Goal: Obtain resource: Download file/media

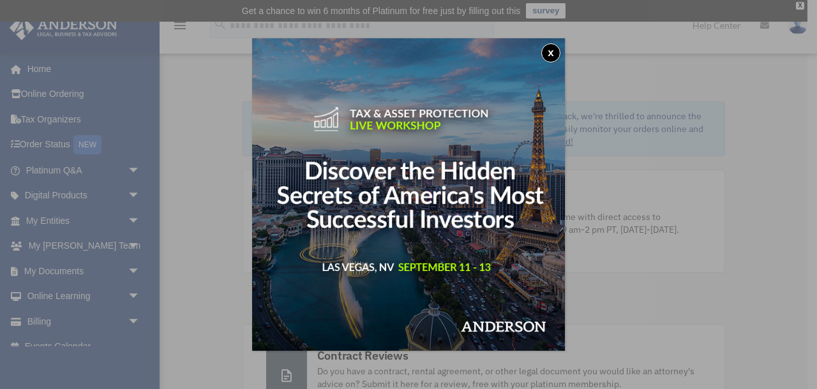
click at [548, 58] on button "x" at bounding box center [550, 52] width 19 height 19
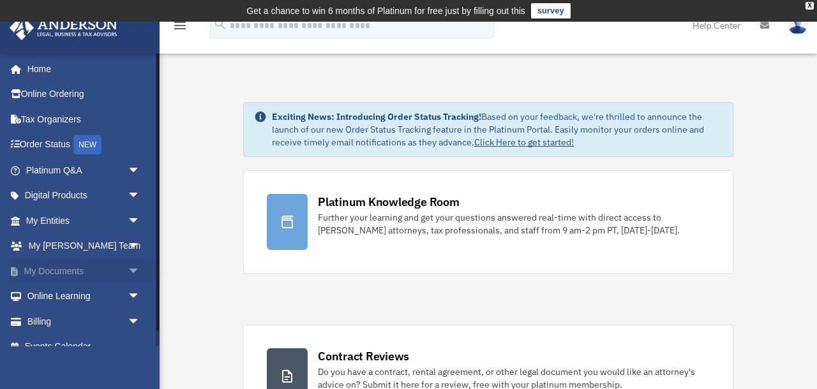
click at [132, 273] on span "arrow_drop_down" at bounding box center [141, 272] width 26 height 26
click at [52, 296] on link "Box" at bounding box center [89, 297] width 142 height 26
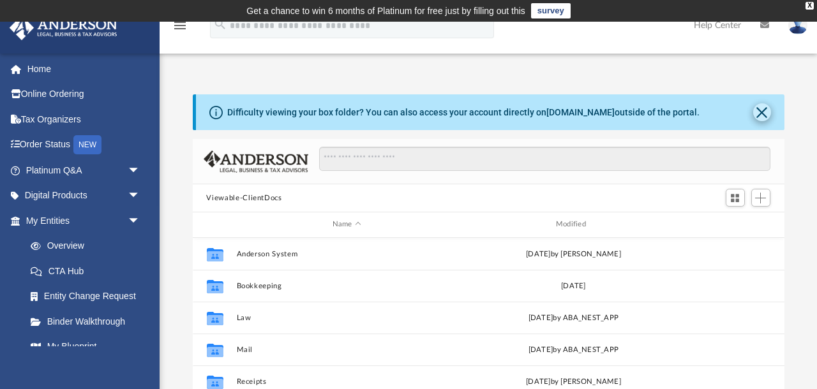
scroll to position [290, 592]
click at [765, 111] on button "Close" at bounding box center [762, 112] width 18 height 18
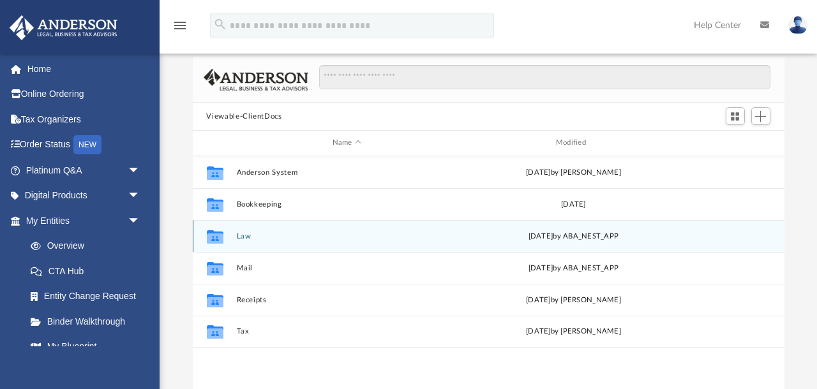
scroll to position [38, 0]
click at [253, 238] on button "Law" at bounding box center [346, 236] width 221 height 8
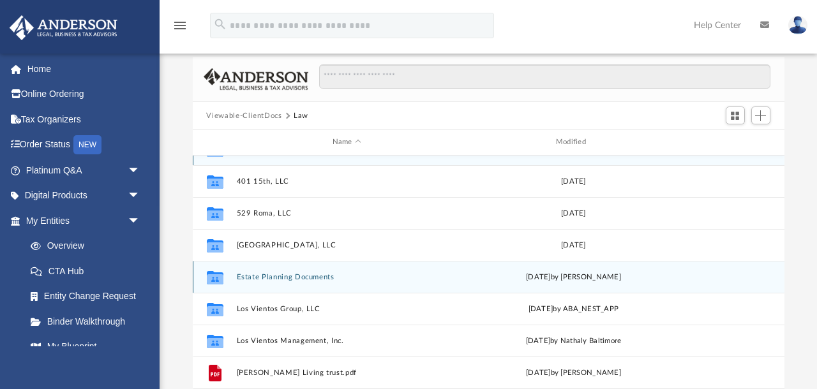
scroll to position [22, 0]
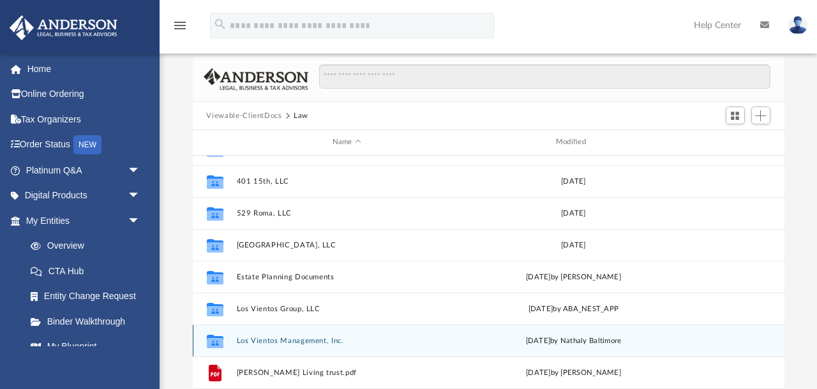
click at [312, 337] on button "Los Vientos Management, Inc." at bounding box center [346, 341] width 221 height 8
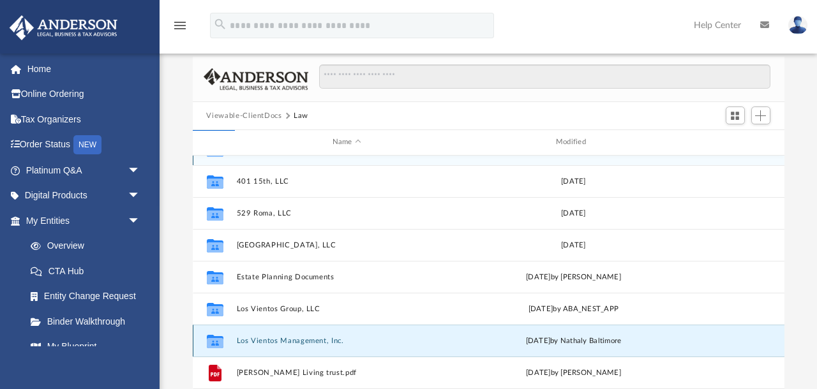
scroll to position [0, 0]
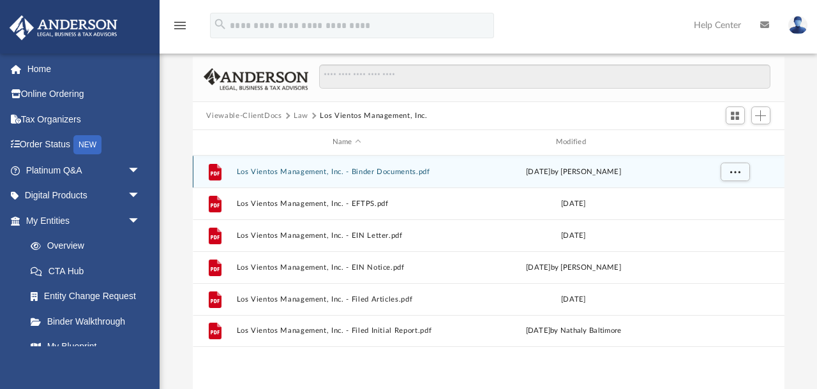
click at [345, 172] on button "Los Vientos Management, Inc. - Binder Documents.pdf" at bounding box center [346, 172] width 221 height 8
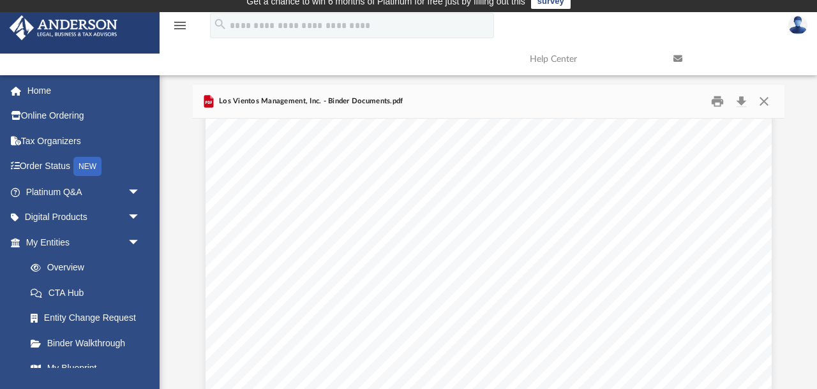
scroll to position [12067, 0]
drag, startPoint x: 439, startPoint y: 266, endPoint x: 500, endPoint y: 269, distance: 61.4
click at [206, 94] on span "If you have made an election for S - Corporation tax treatment, a copy of your …" at bounding box center [206, 94] width 0 height 0
click at [500, 269] on span "Corporation tax treatment, a copy of your filed IRS form" at bounding box center [575, 267] width 255 height 11
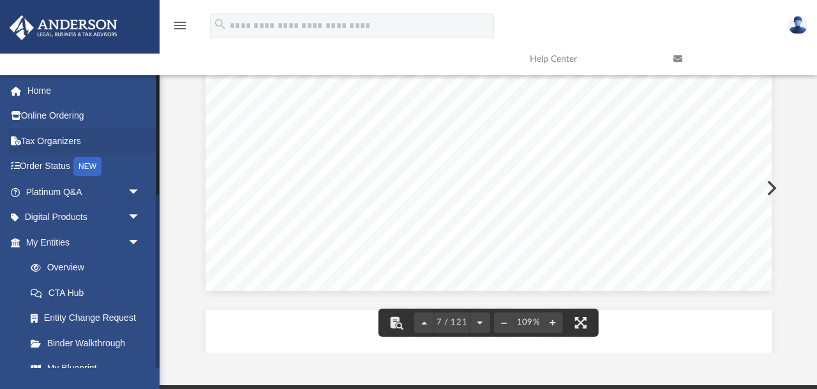
scroll to position [4816, 0]
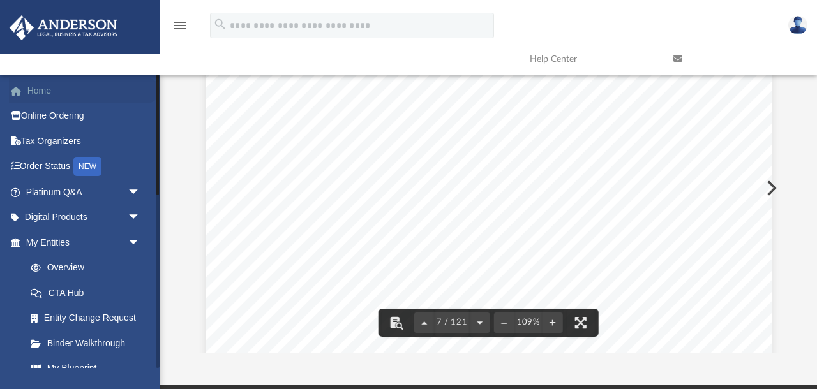
click at [42, 91] on link "Home" at bounding box center [84, 91] width 151 height 26
click at [56, 94] on link "Home" at bounding box center [84, 91] width 151 height 26
click at [61, 119] on link "Online Ordering" at bounding box center [84, 116] width 151 height 26
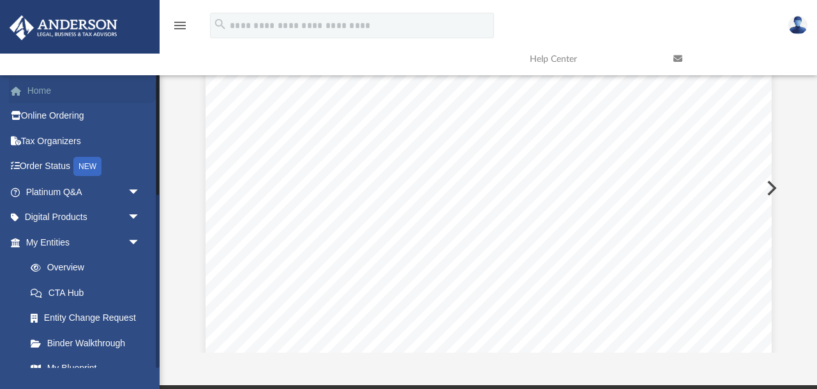
click at [43, 87] on link "Home" at bounding box center [84, 91] width 151 height 26
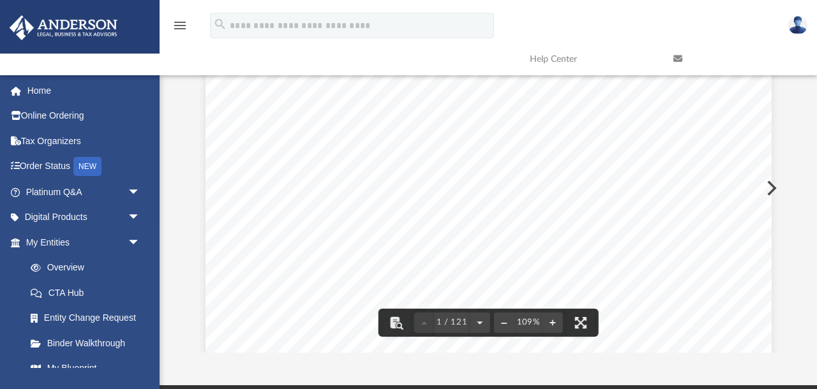
click at [94, 20] on img at bounding box center [64, 27] width 116 height 25
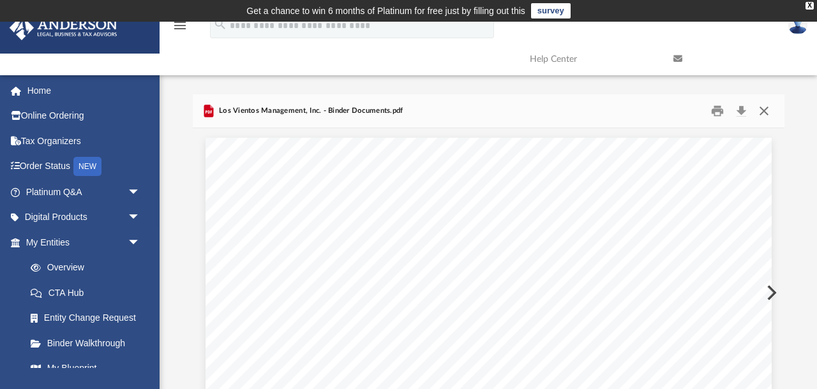
click at [766, 119] on button "Close" at bounding box center [764, 112] width 23 height 20
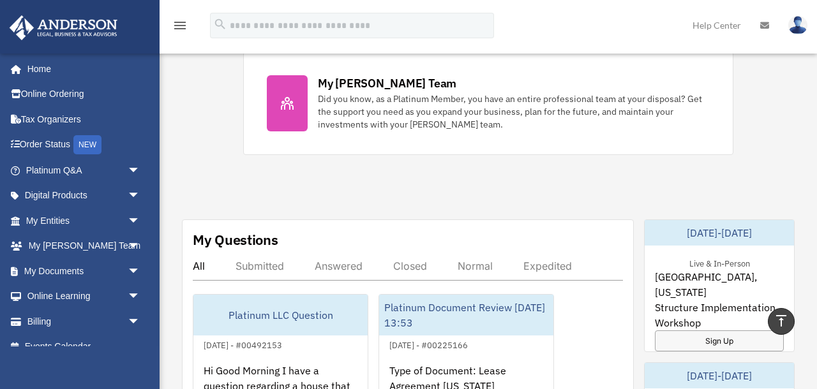
scroll to position [518, 0]
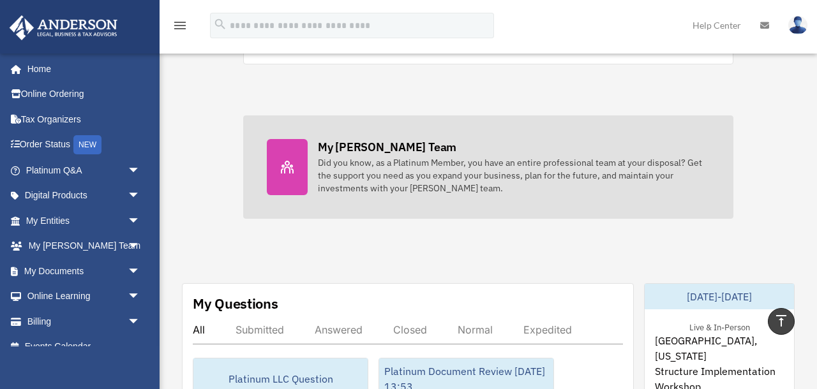
click at [387, 144] on div "My [PERSON_NAME] Team" at bounding box center [387, 147] width 139 height 16
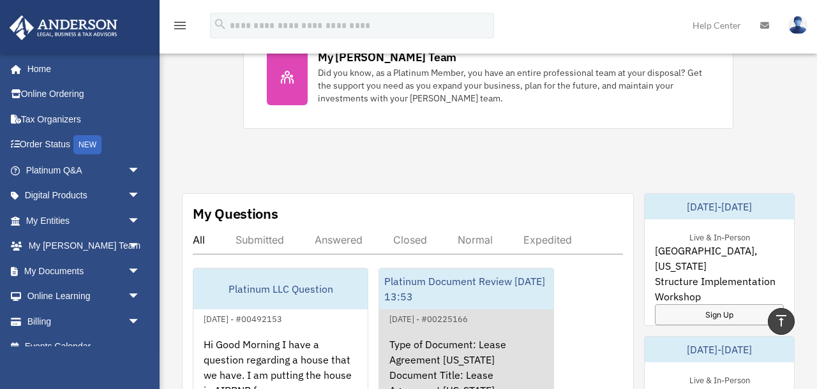
scroll to position [611, 0]
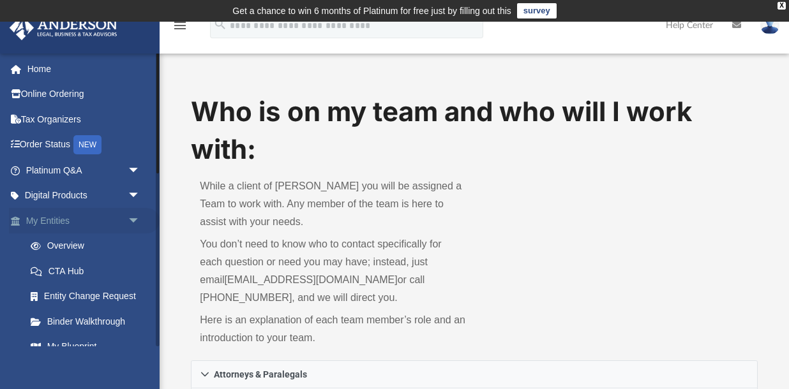
click at [132, 218] on span "arrow_drop_down" at bounding box center [141, 221] width 26 height 26
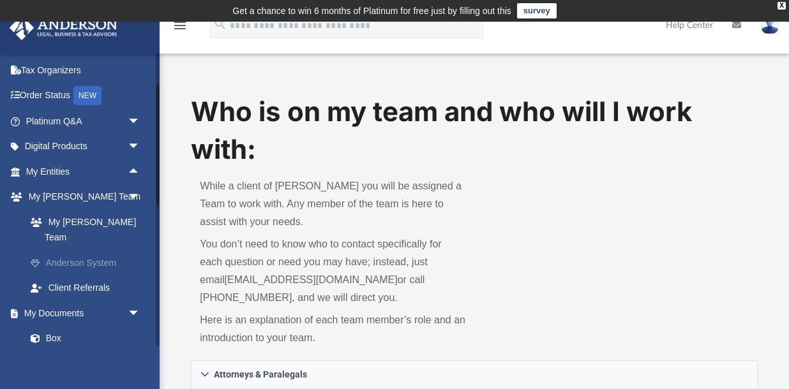
scroll to position [114, 0]
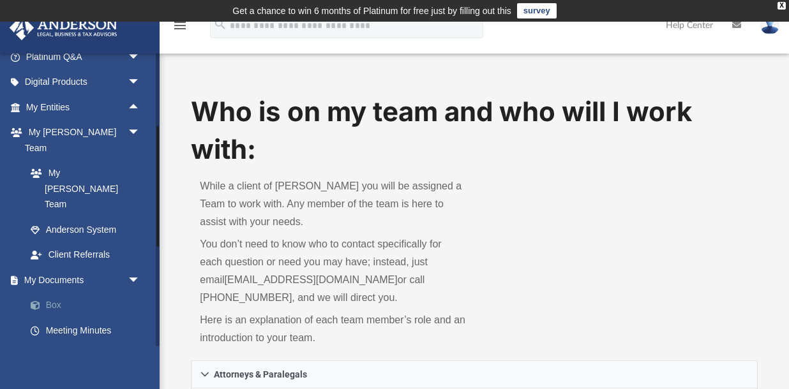
click at [79, 293] on link "Box" at bounding box center [89, 306] width 142 height 26
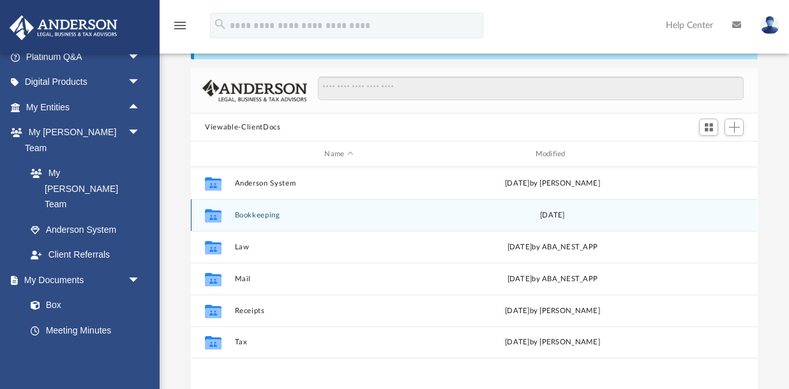
scroll to position [70, 0]
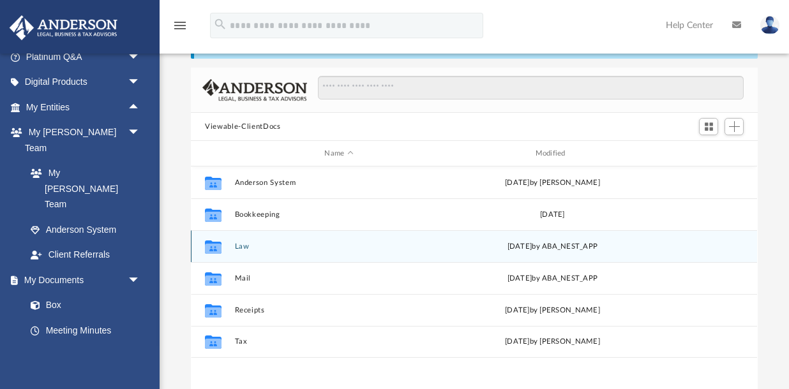
click at [252, 238] on div "Collaborated Folder Law Wed Apr 16 2025 by ABA_NEST_APP" at bounding box center [474, 246] width 566 height 32
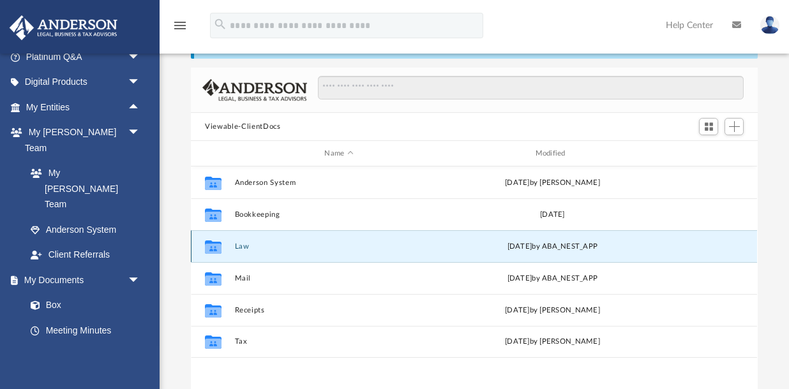
click at [244, 243] on button "Law" at bounding box center [339, 247] width 208 height 8
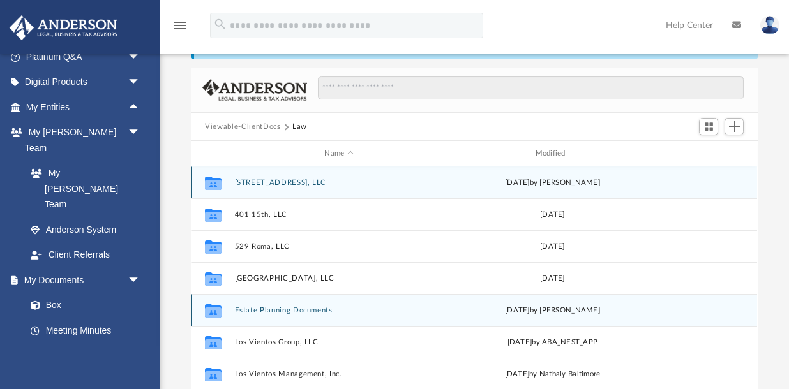
scroll to position [22, 0]
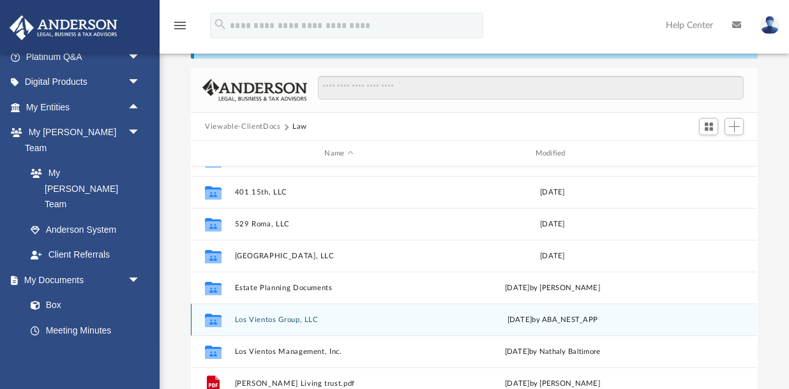
click at [266, 316] on button "Los Vientos Group, LLC" at bounding box center [339, 320] width 208 height 8
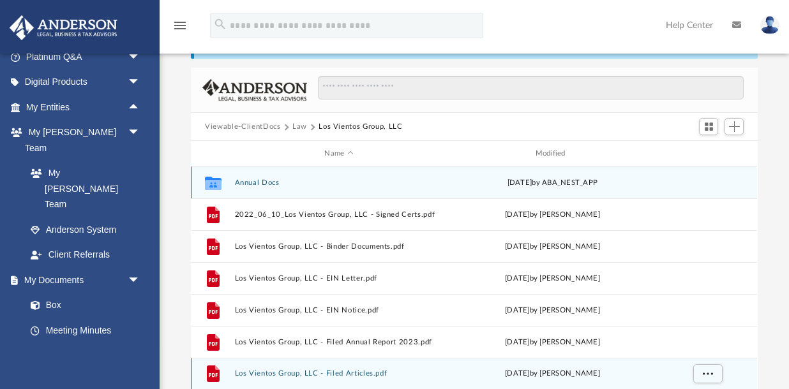
scroll to position [0, 0]
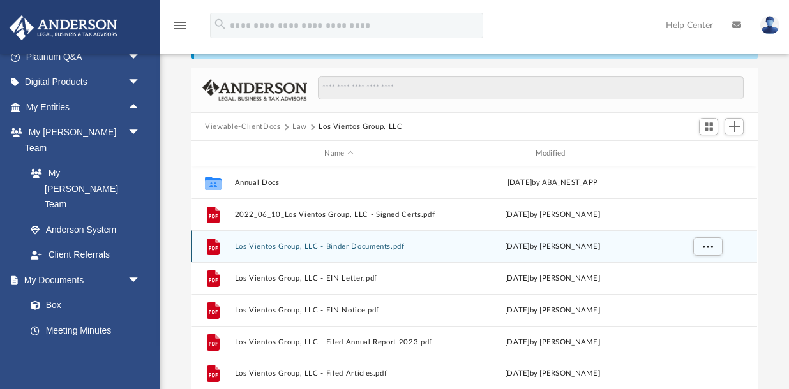
click at [271, 250] on button "Los Vientos Group, LLC - Binder Documents.pdf" at bounding box center [339, 247] width 208 height 8
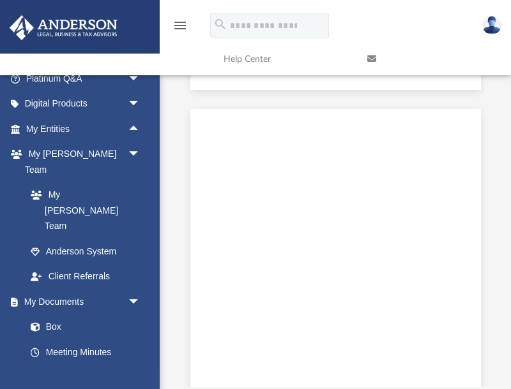
scroll to position [21731, 0]
